Goal: Information Seeking & Learning: Compare options

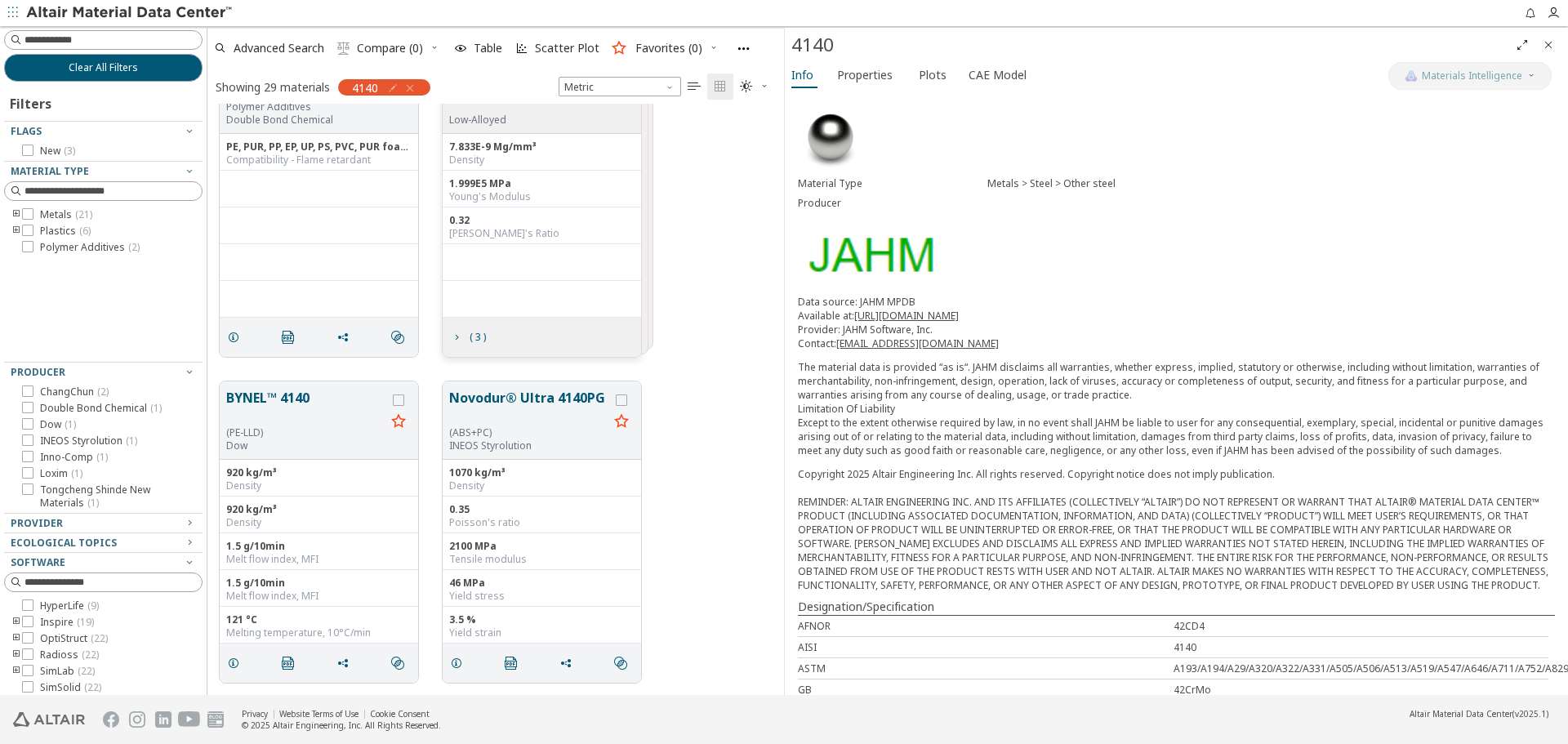
scroll to position [1119, 0]
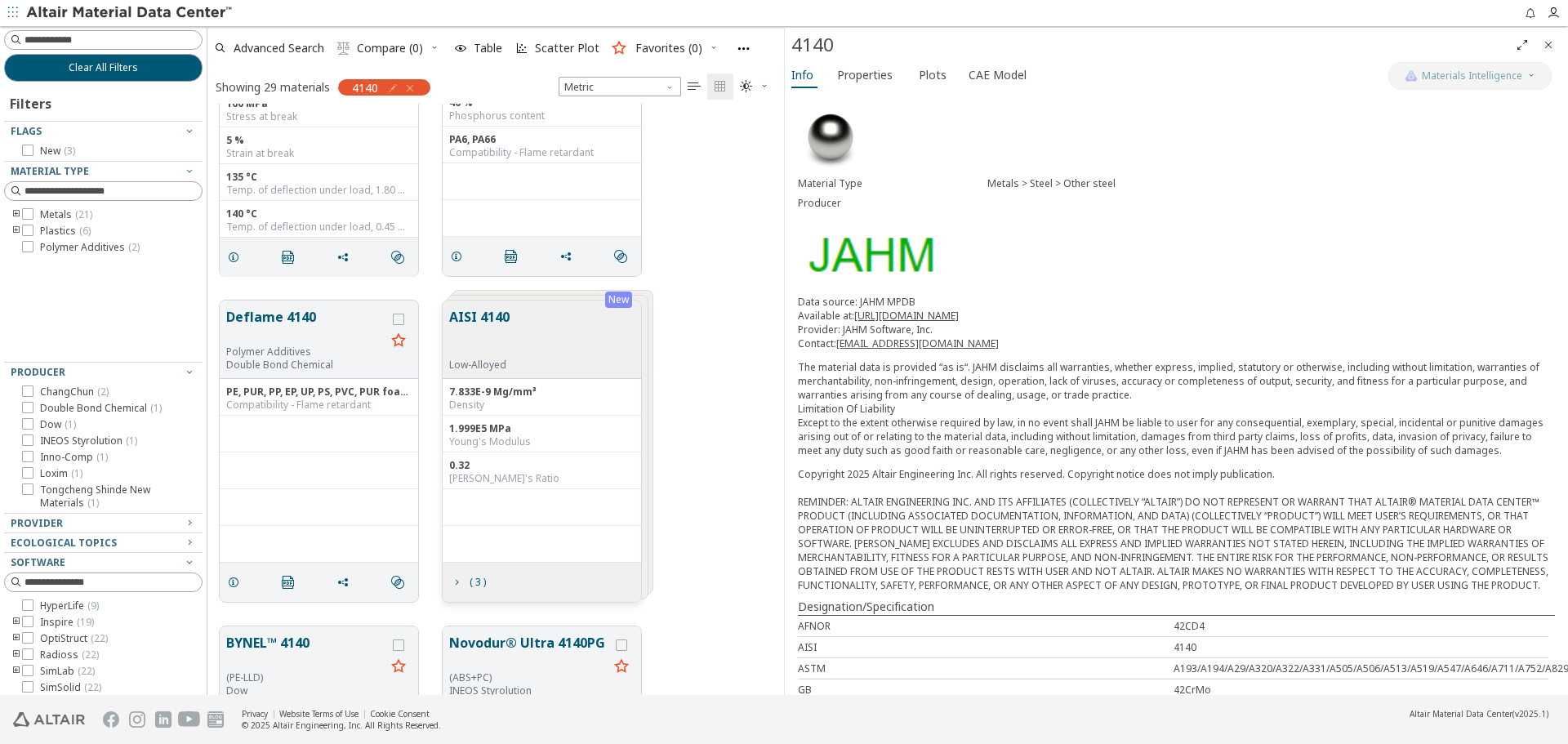
click at [493, 314] on button "AISI 4140" at bounding box center [479, 332] width 60 height 51
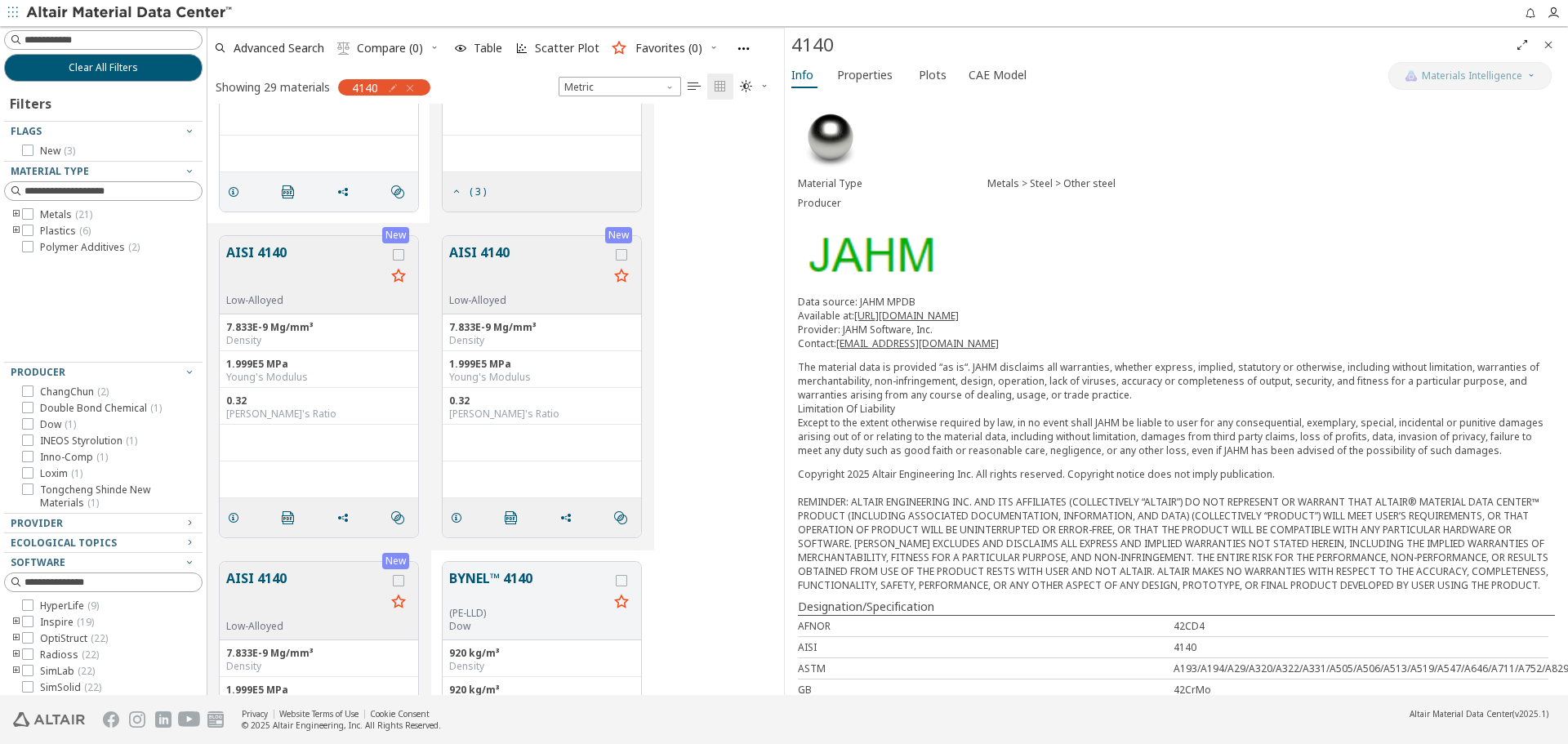
scroll to position [1527, 0]
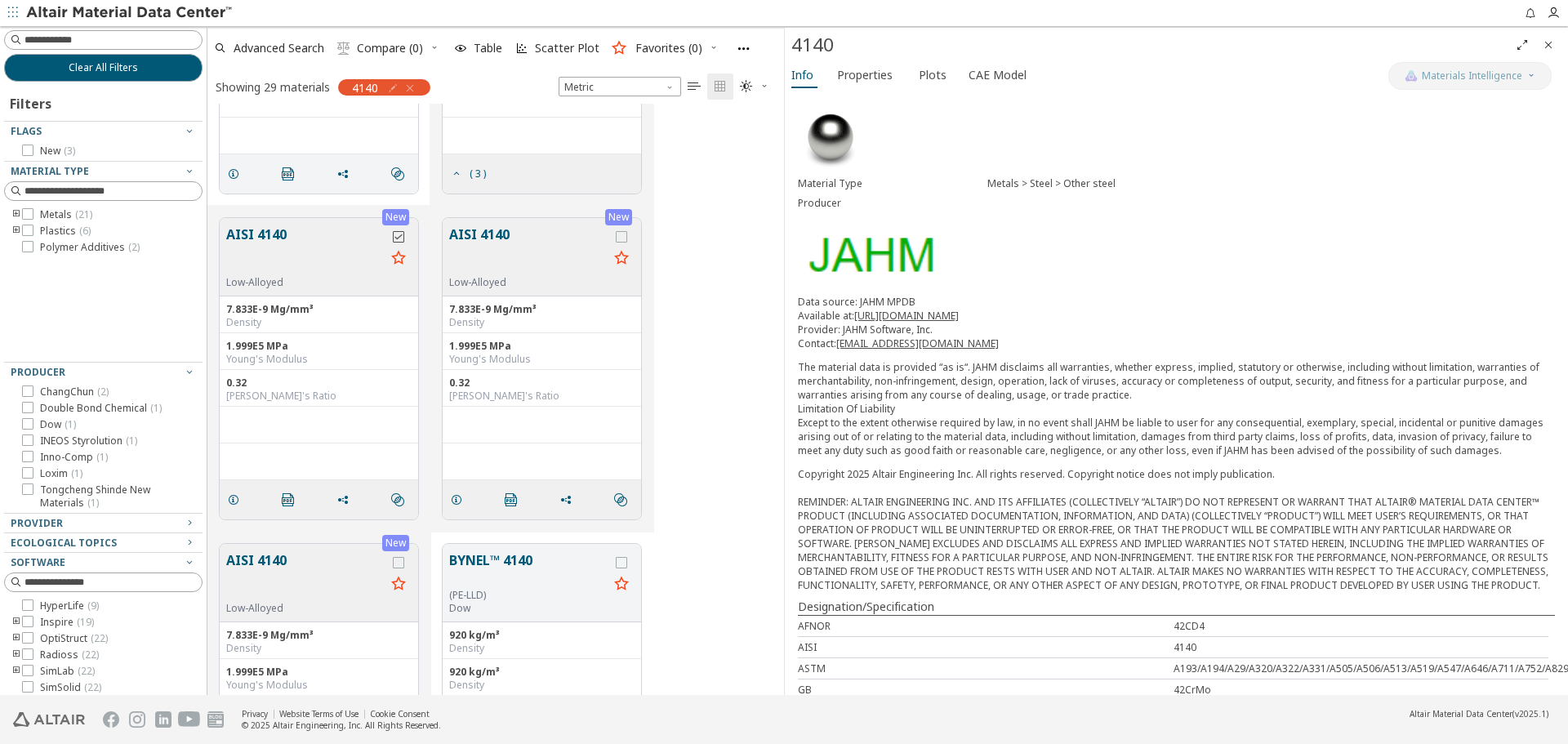
click at [400, 240] on icon "grid" at bounding box center [398, 237] width 11 height 11
click at [627, 241] on div "grid" at bounding box center [621, 237] width 11 height 11
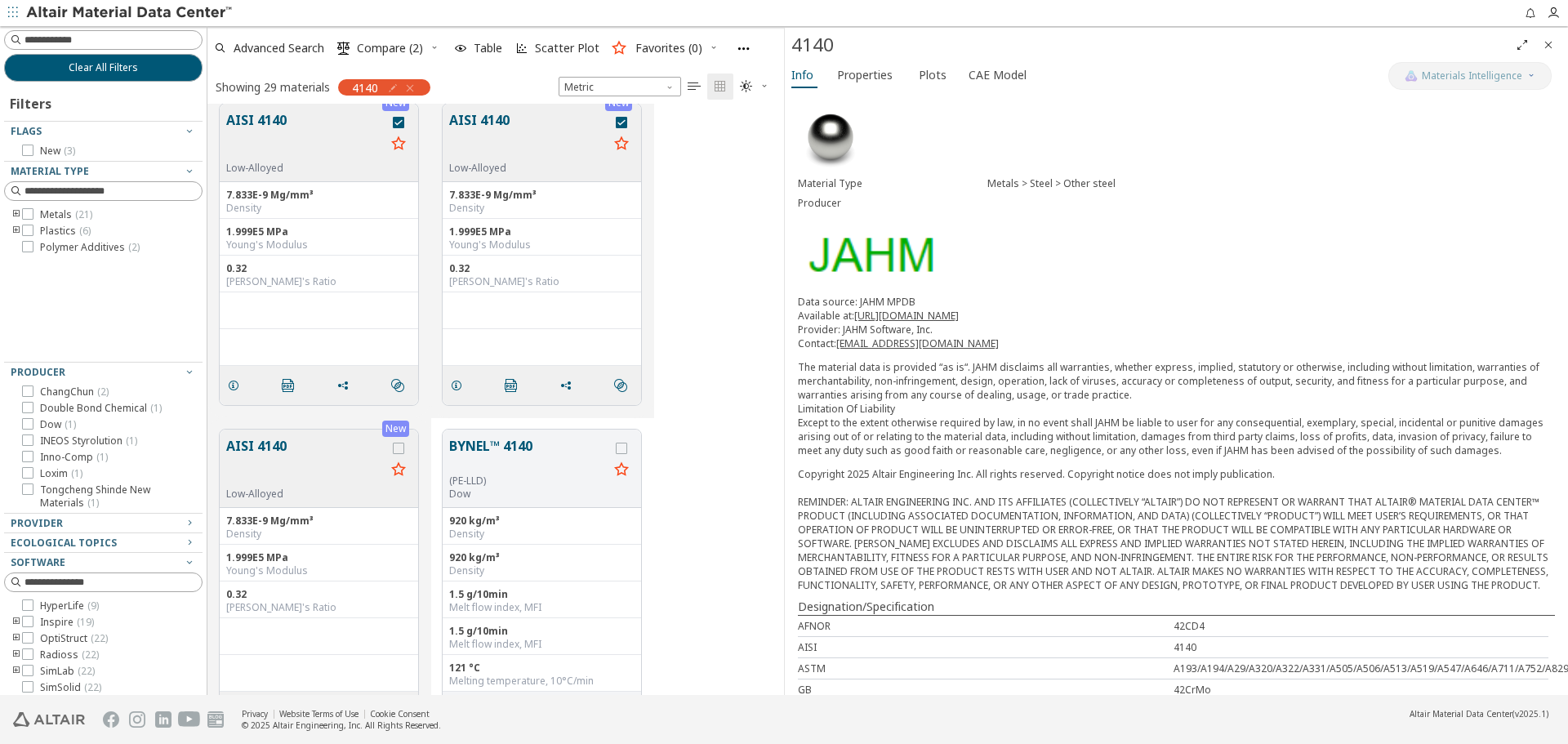
scroll to position [1691, 0]
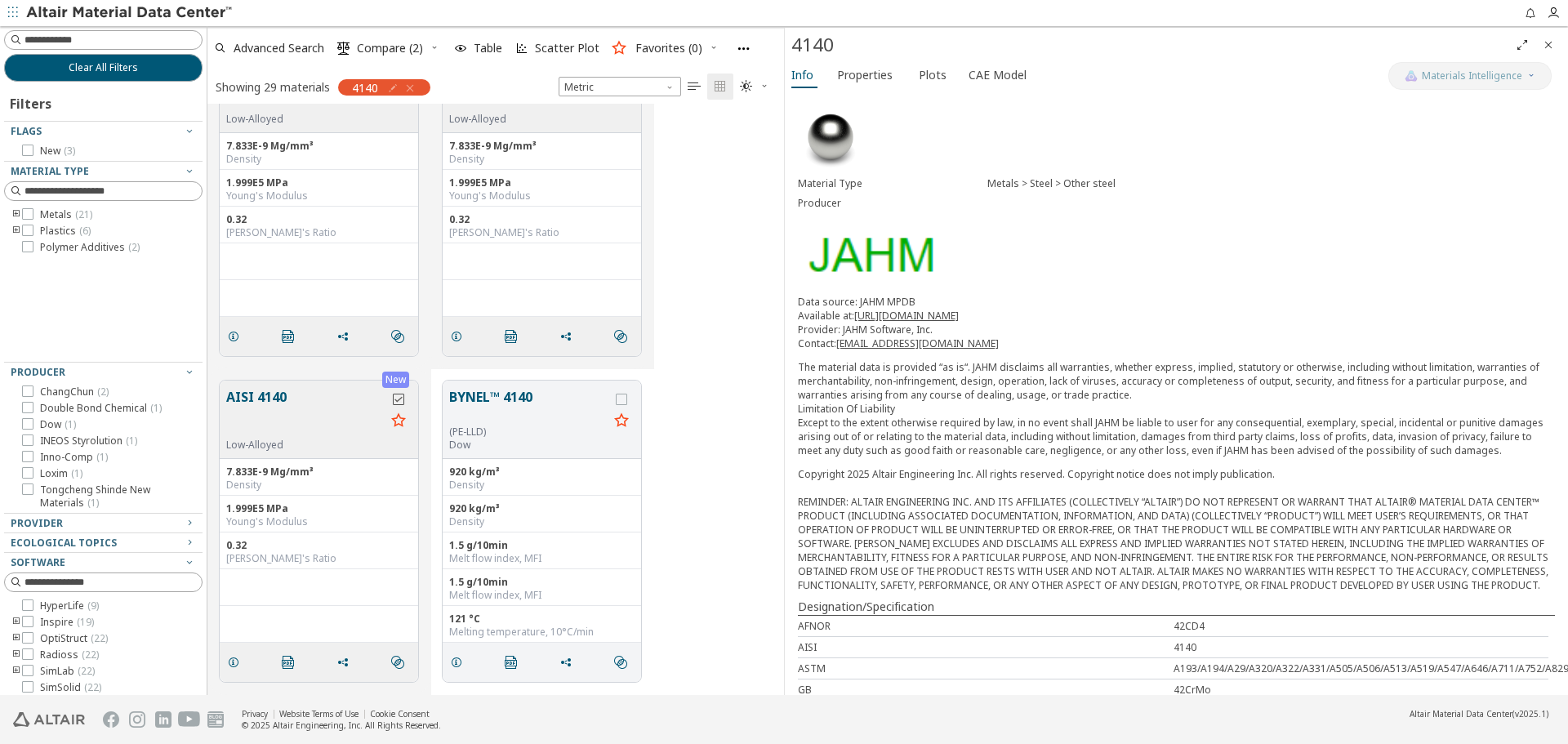
click at [396, 402] on icon "grid" at bounding box center [398, 399] width 11 height 11
click at [383, 52] on span "Compare (3)" at bounding box center [390, 48] width 66 height 11
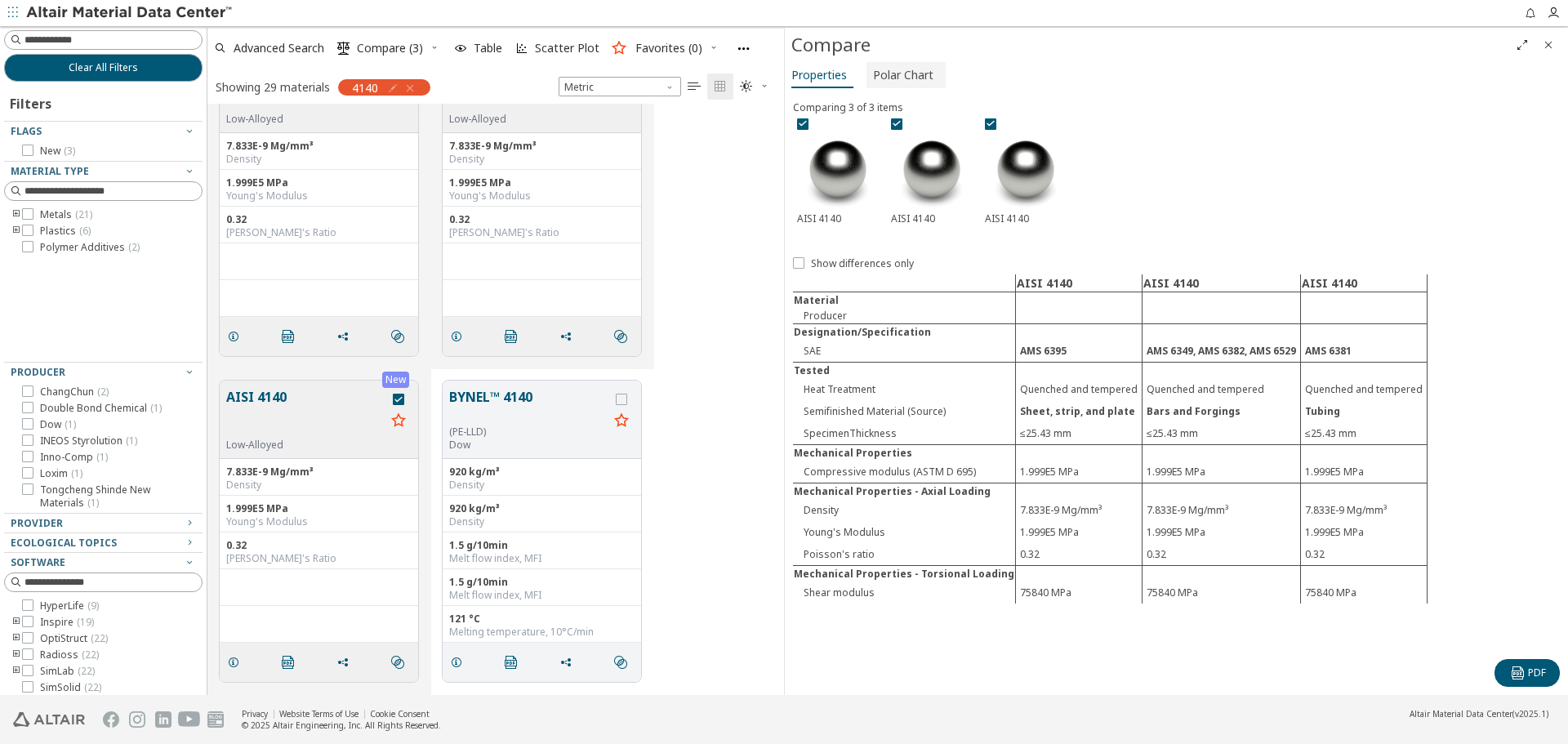
click at [888, 71] on span "Polar Chart" at bounding box center [903, 75] width 60 height 26
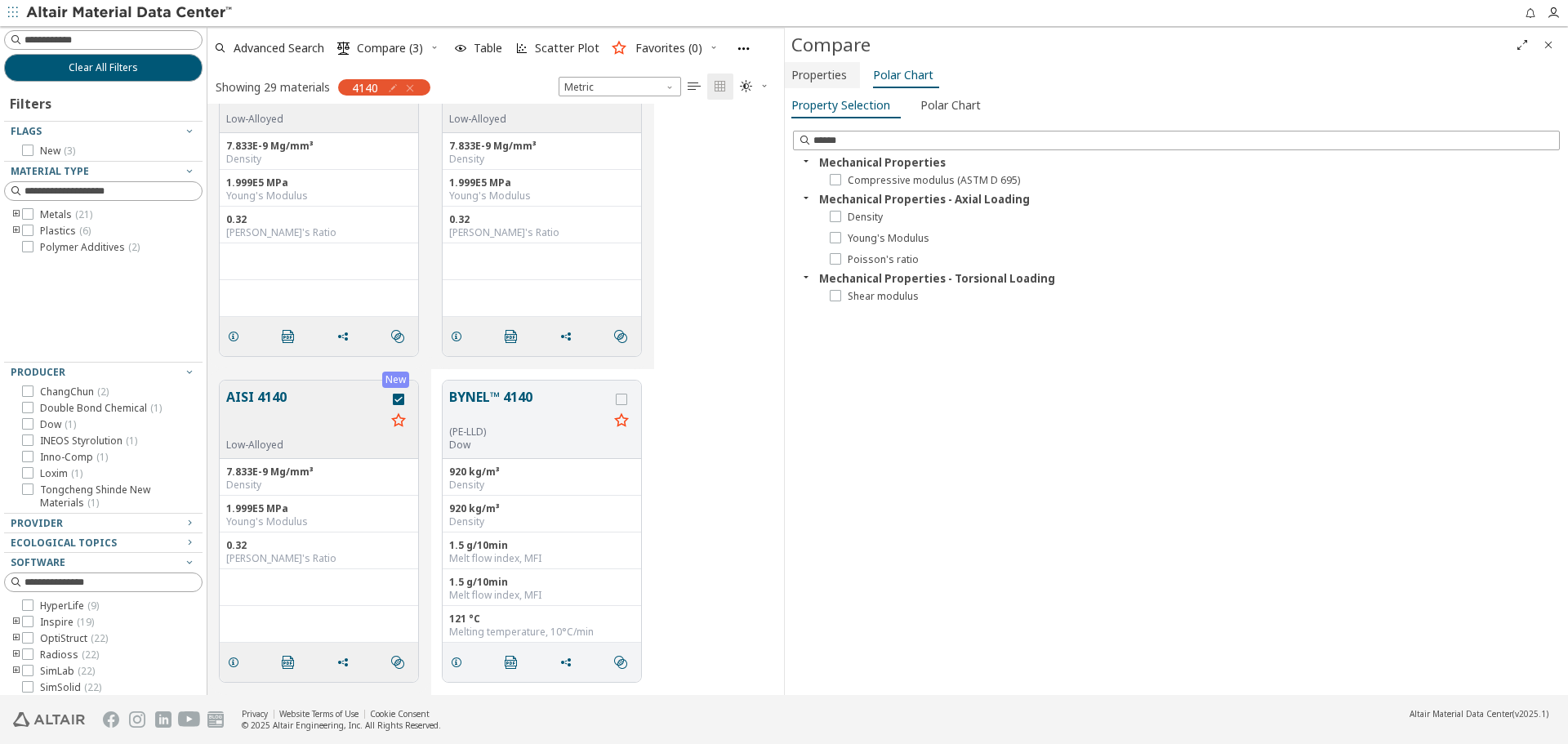
click at [817, 68] on span "Properties" at bounding box center [819, 75] width 56 height 26
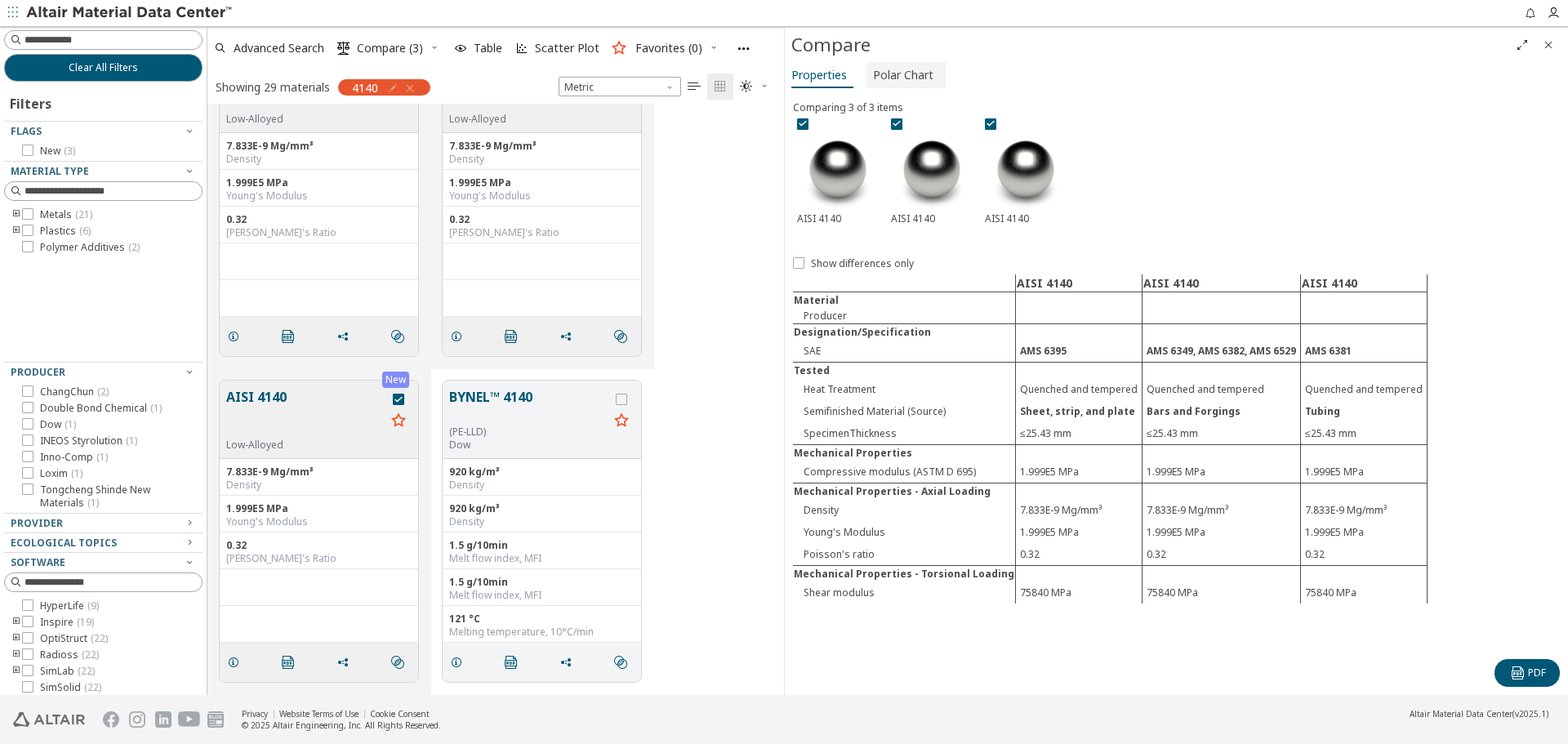
click at [883, 69] on span "Polar Chart" at bounding box center [903, 75] width 60 height 26
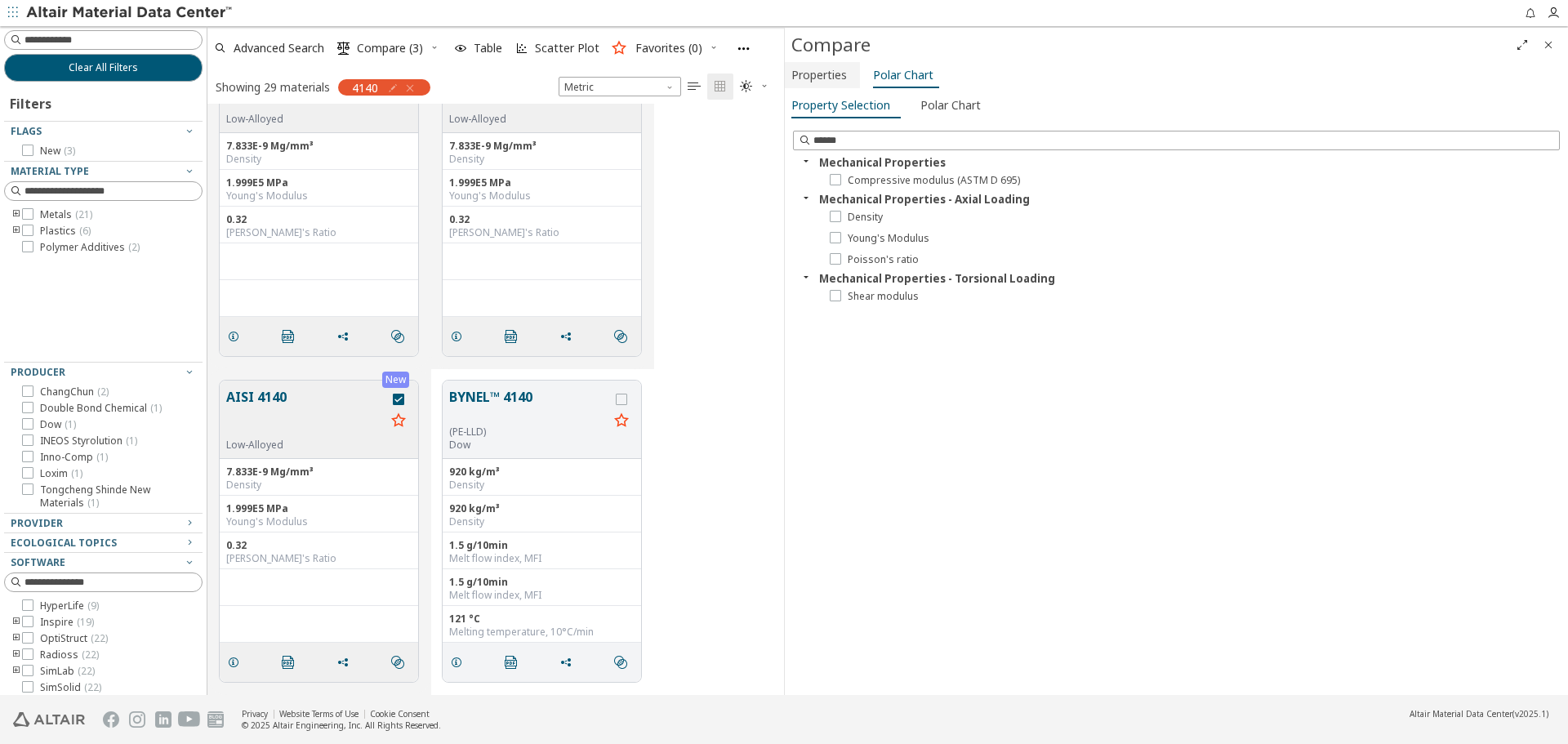
click at [833, 71] on span "Properties" at bounding box center [819, 75] width 56 height 26
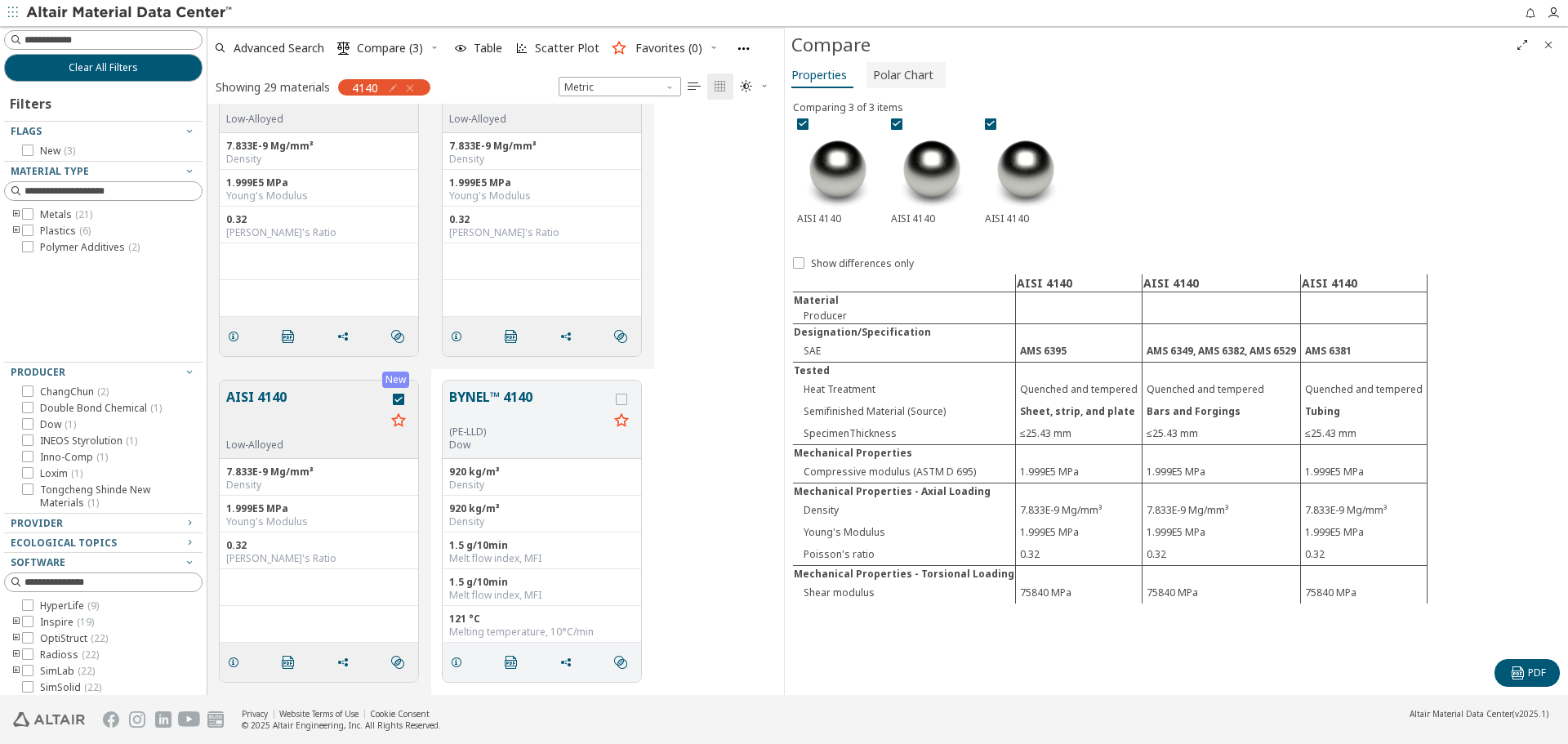
click at [884, 77] on span "Polar Chart" at bounding box center [903, 75] width 60 height 26
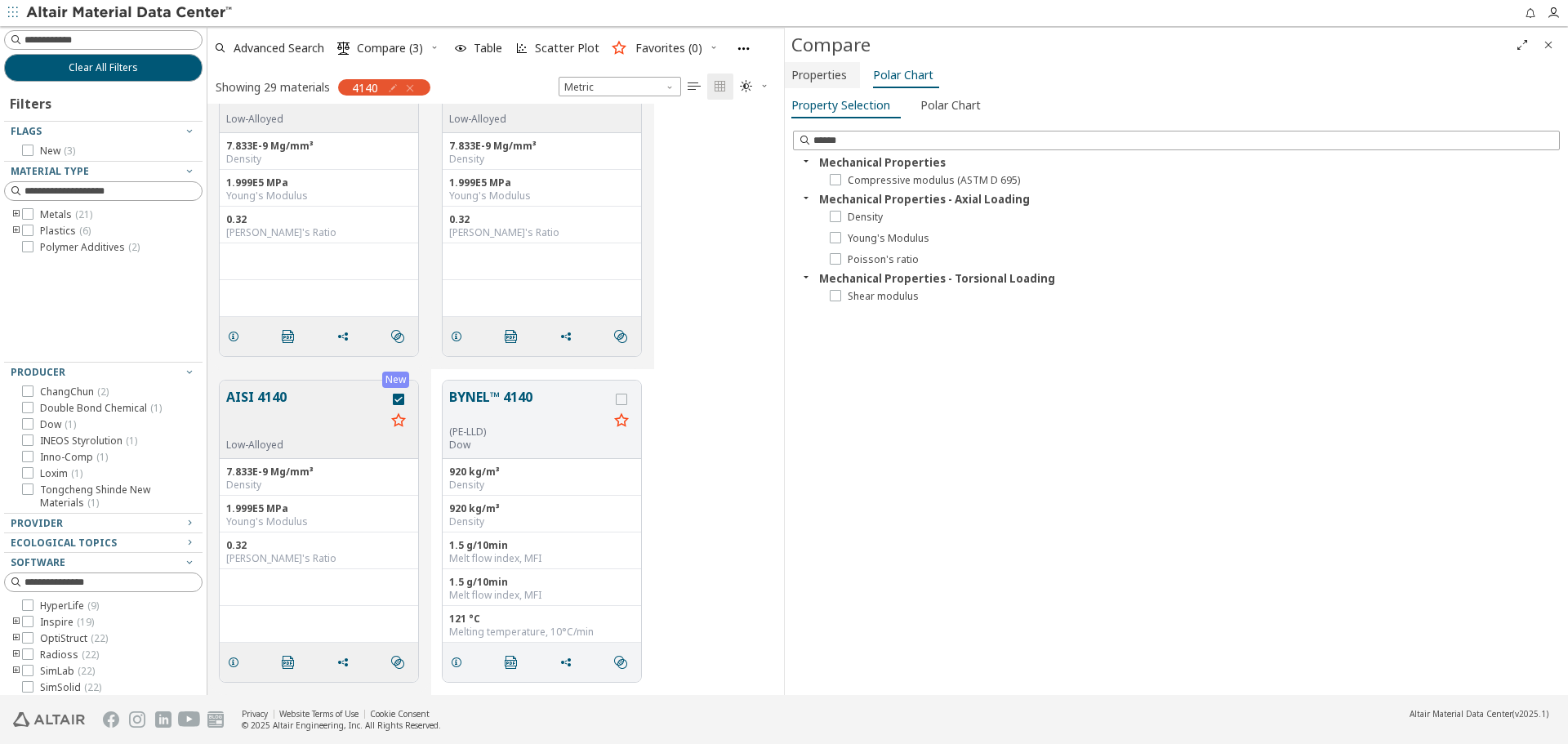
click at [850, 71] on span "Properties" at bounding box center [822, 75] width 62 height 26
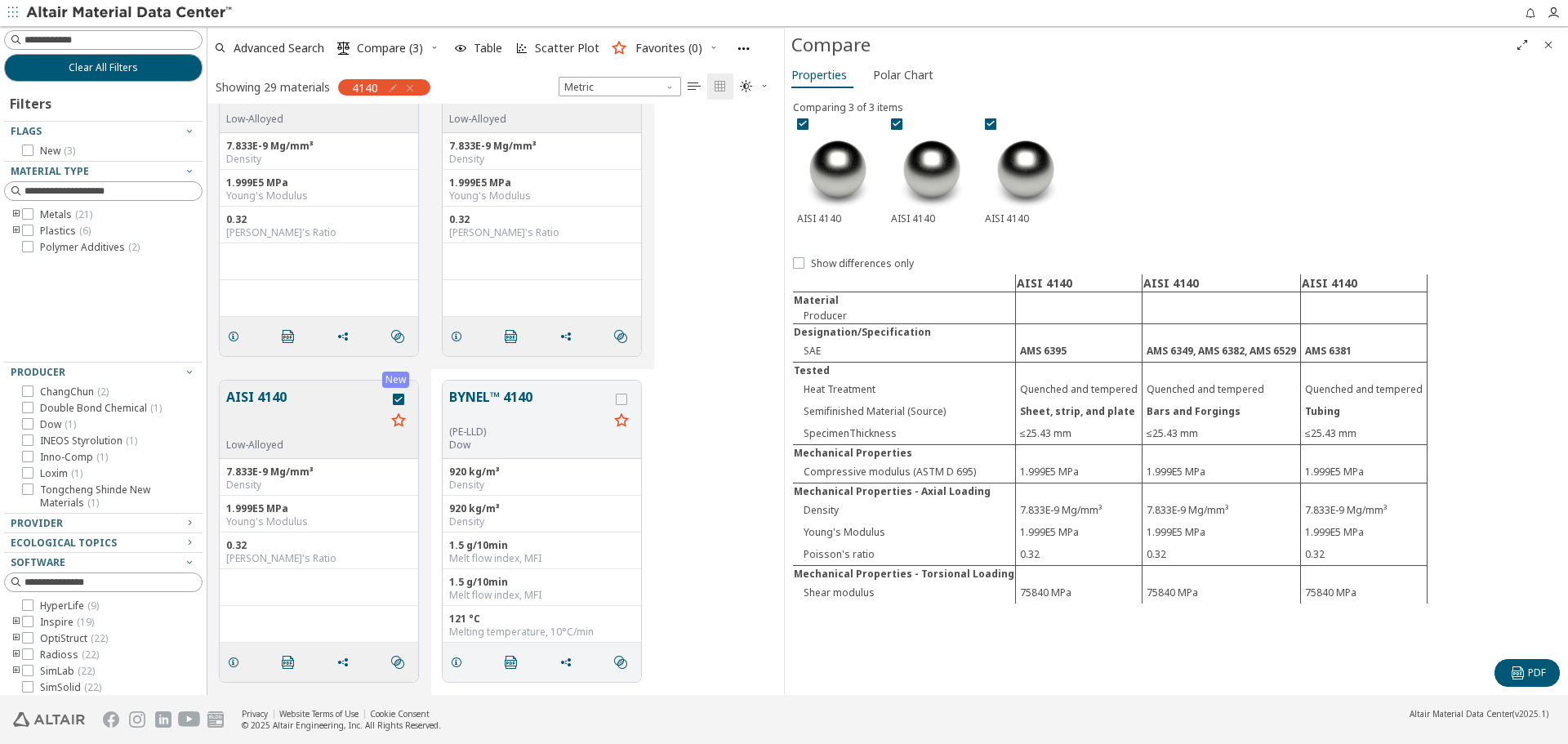
click at [1548, 47] on icon "Close" at bounding box center [1548, 45] width 13 height 13
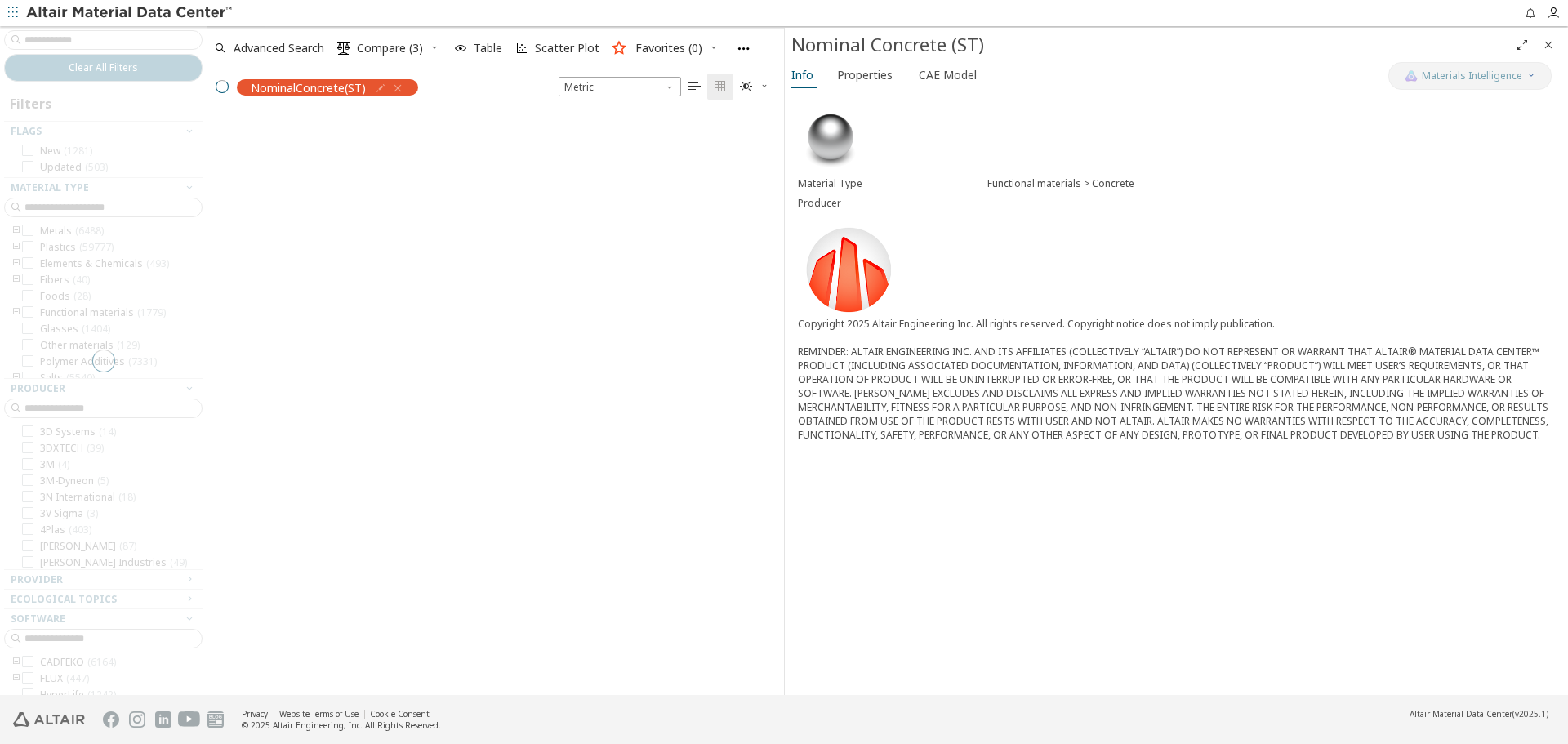
scroll to position [579, 565]
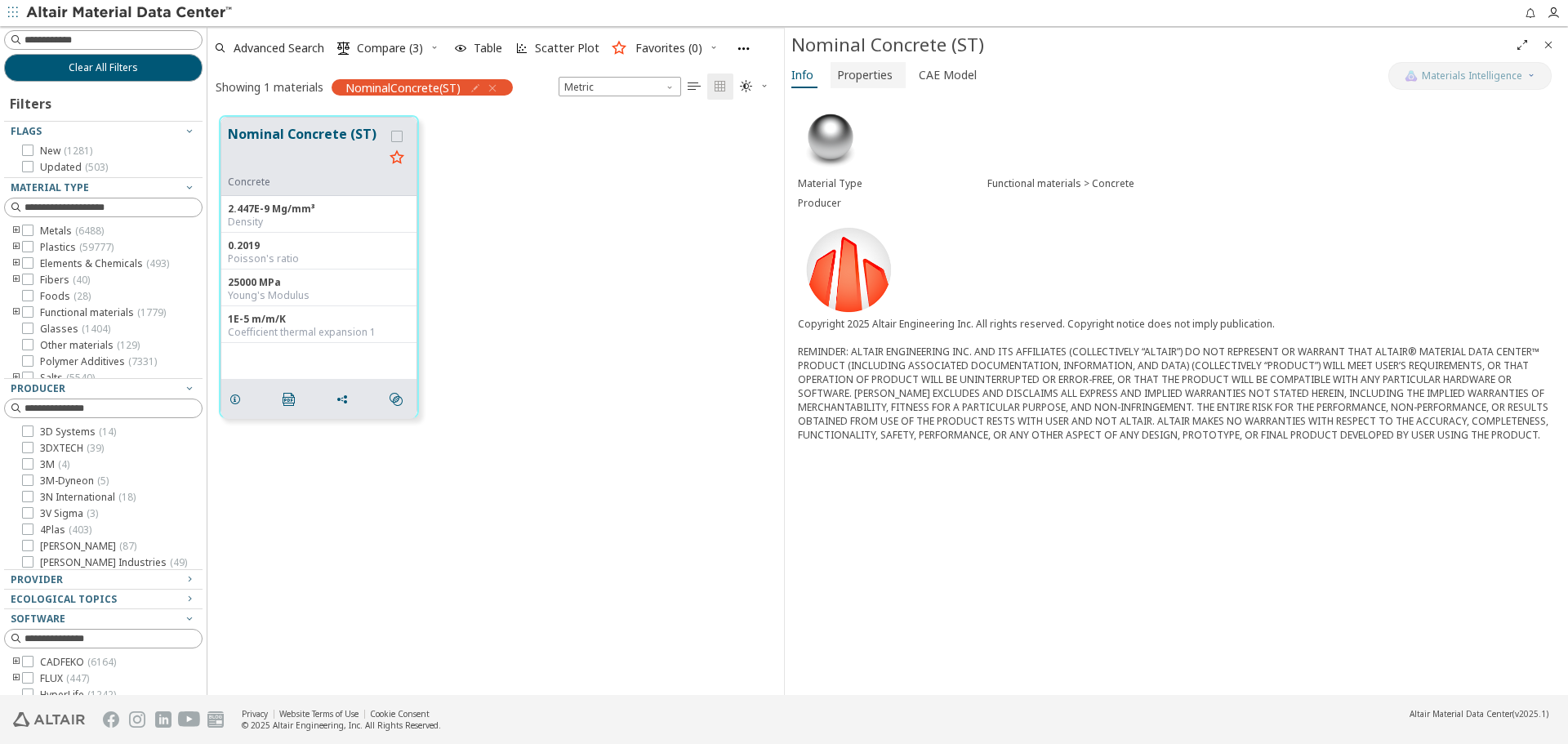
click at [888, 85] on span "Properties" at bounding box center [865, 75] width 56 height 26
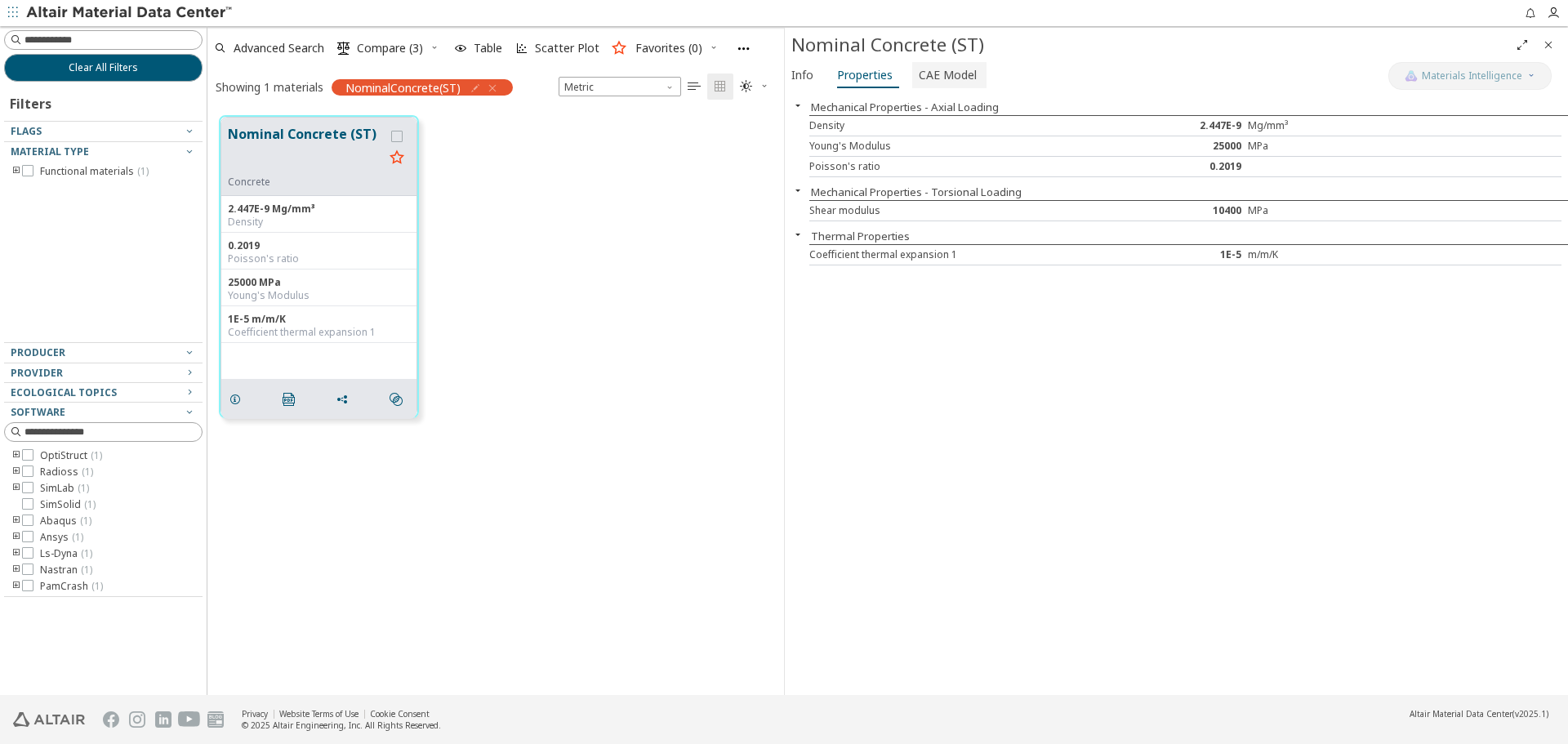
click at [936, 85] on span "CAE Model" at bounding box center [948, 75] width 58 height 26
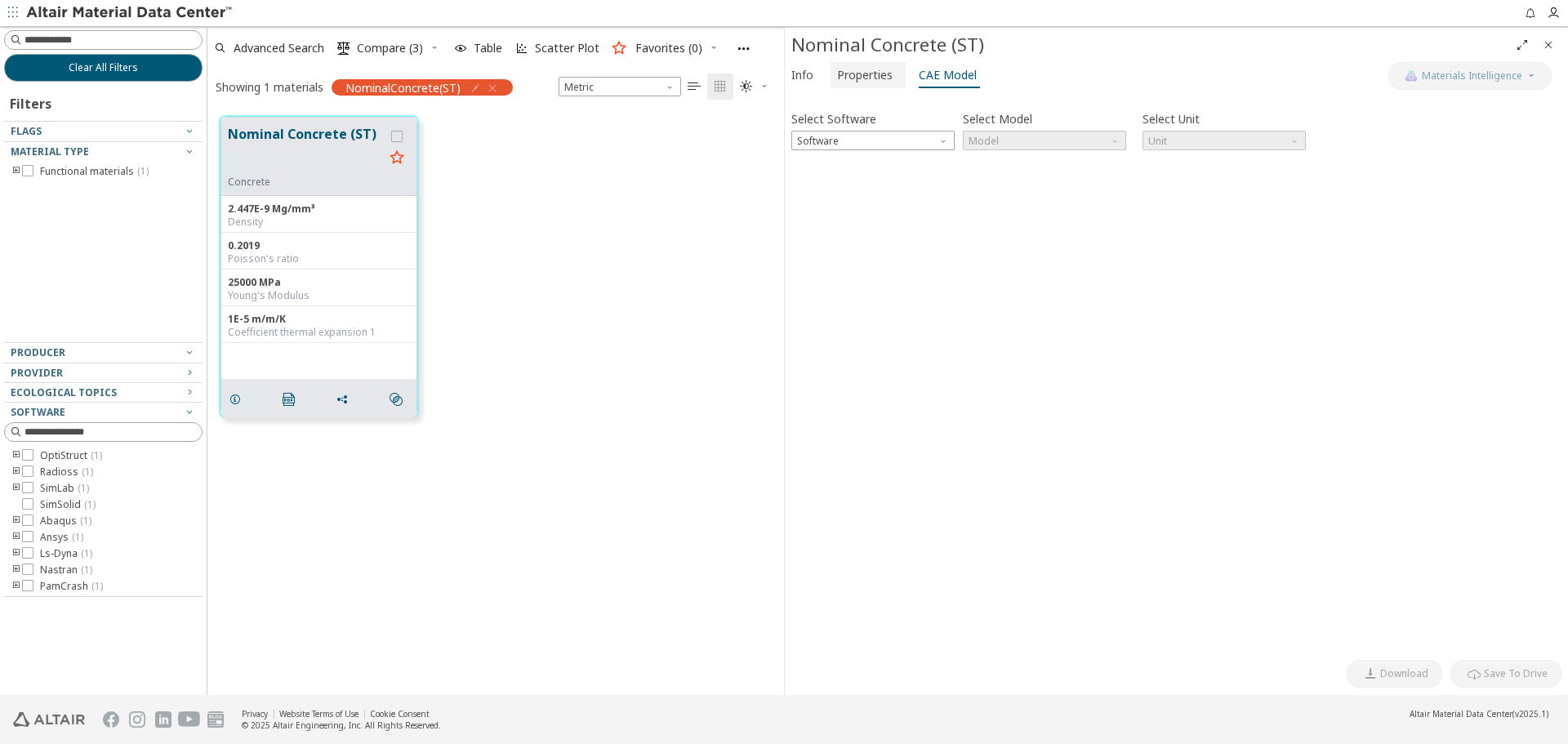
click at [870, 77] on span "Properties" at bounding box center [865, 75] width 56 height 26
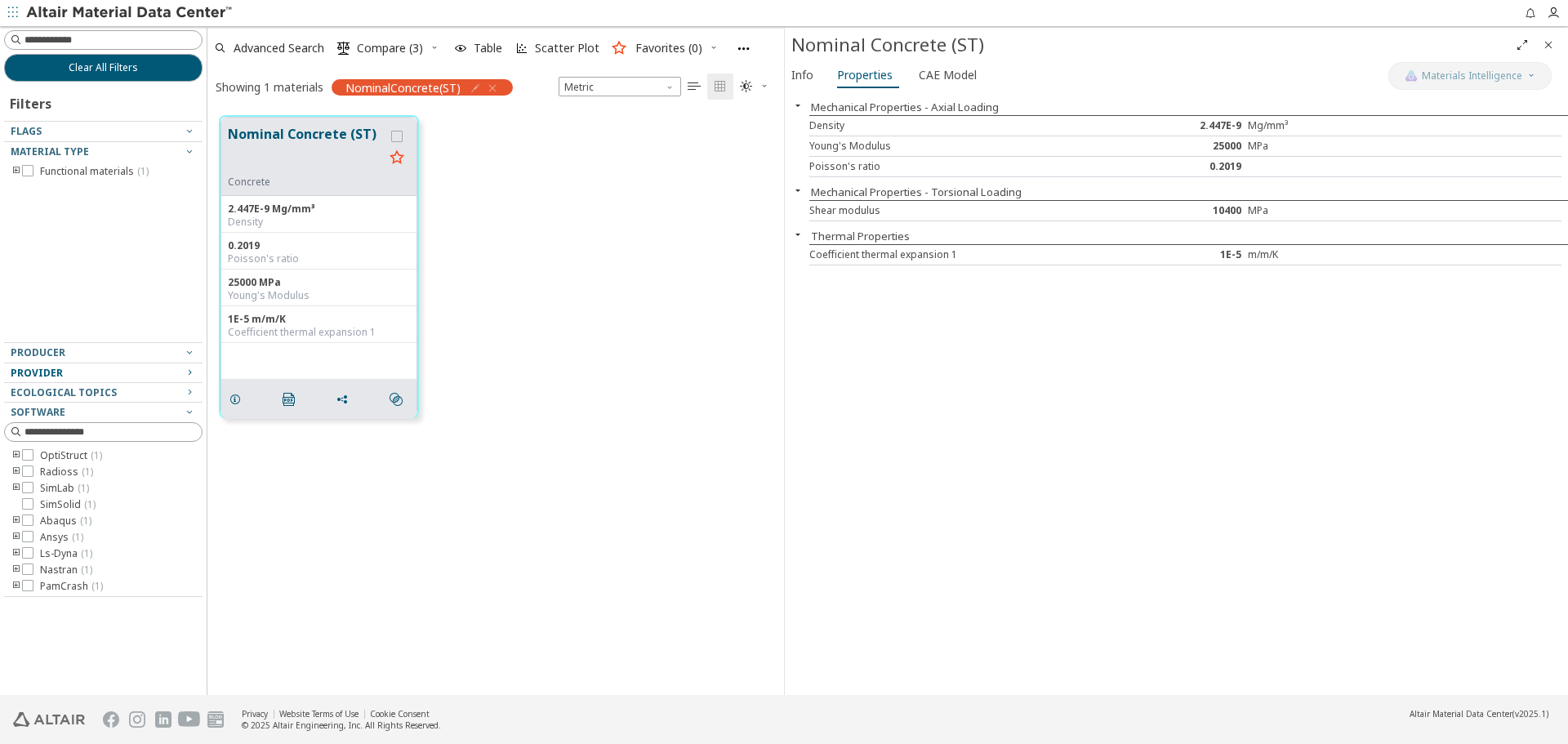
click at [183, 375] on icon "button" at bounding box center [190, 372] width 13 height 13
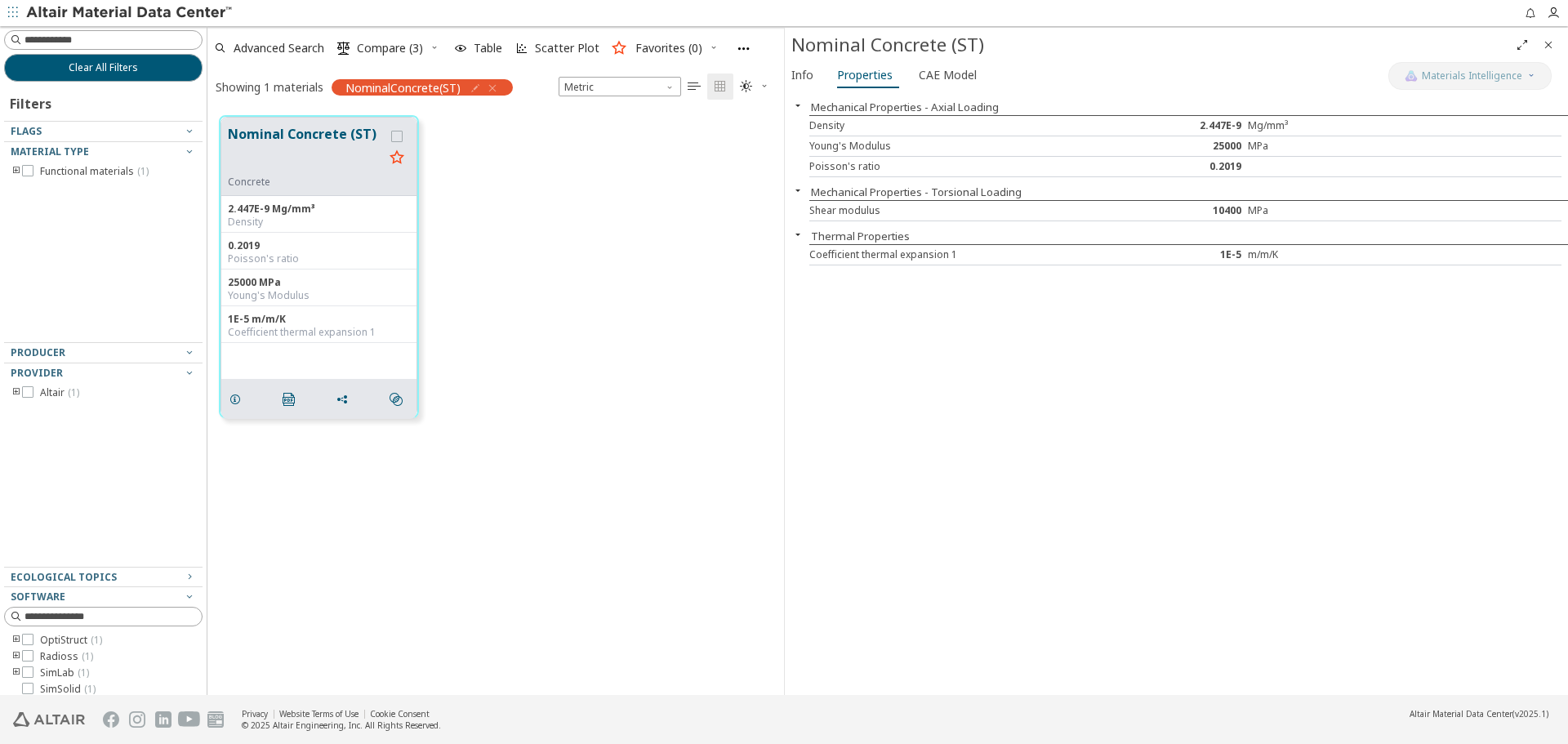
click at [12, 389] on icon "toogle group" at bounding box center [16, 392] width 11 height 13
